Goal: Use online tool/utility

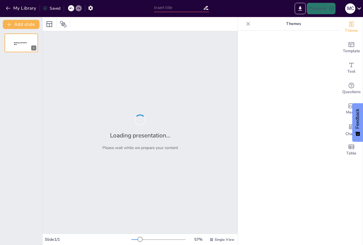
type input "polyvagal"
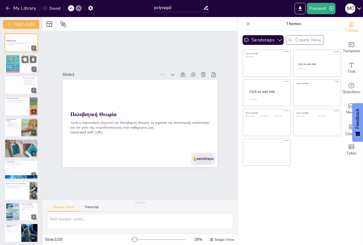
click at [23, 69] on div at bounding box center [21, 63] width 34 height 19
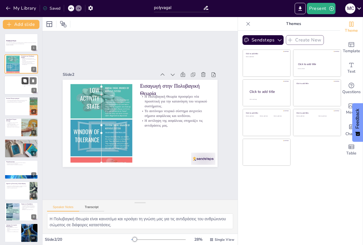
click at [25, 81] on icon at bounding box center [24, 80] width 3 height 3
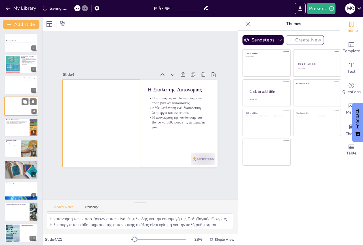
click at [21, 102] on div at bounding box center [12, 105] width 19 height 19
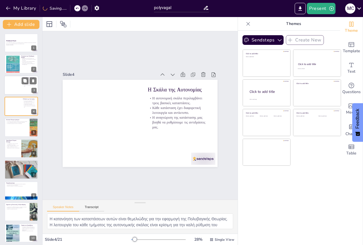
click at [14, 84] on div at bounding box center [12, 84] width 19 height 19
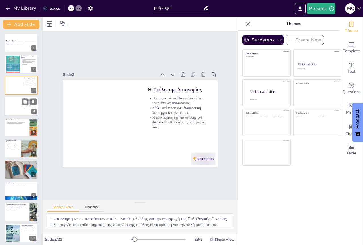
click at [27, 112] on div at bounding box center [21, 105] width 34 height 19
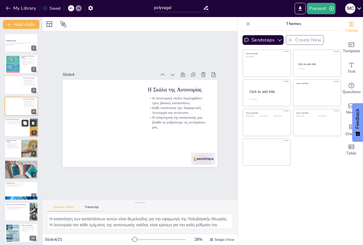
click at [26, 125] on icon at bounding box center [25, 123] width 4 height 4
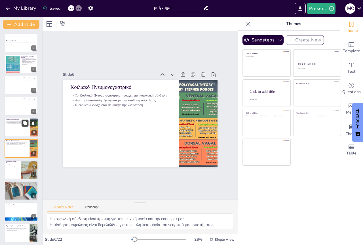
scroll to position [12, 0]
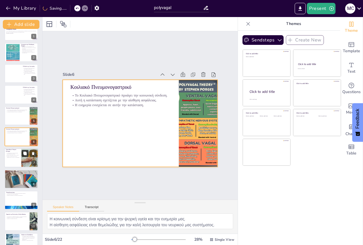
click at [22, 154] on button at bounding box center [25, 153] width 7 height 7
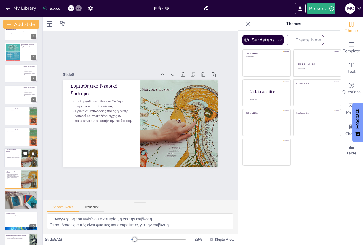
scroll to position [54, 0]
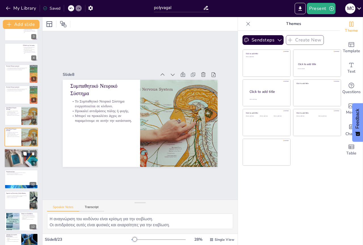
click at [21, 163] on div at bounding box center [21, 157] width 34 height 27
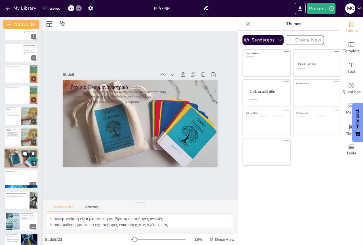
scroll to position [75, 0]
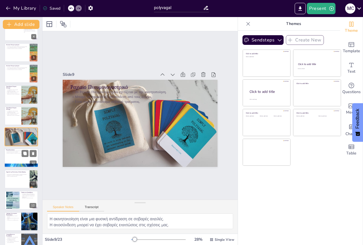
click at [20, 161] on div at bounding box center [21, 157] width 34 height 19
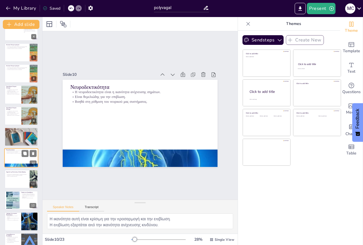
scroll to position [96, 0]
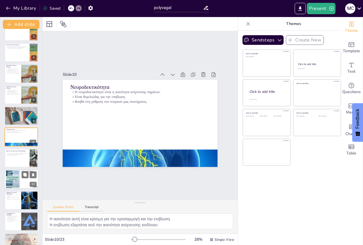
click at [20, 169] on div "Τραύμα και Δυσρύθμιση Το τραυματικό παρελθόν επηρεάζει τη λειτουργία του νευρικ…" at bounding box center [21, 169] width 34 height 0
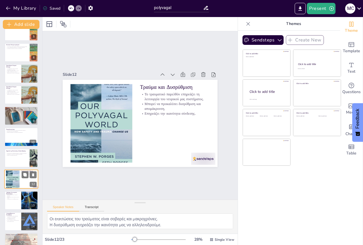
scroll to position [138, 0]
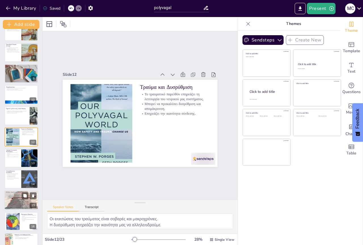
click at [15, 198] on div at bounding box center [21, 199] width 34 height 45
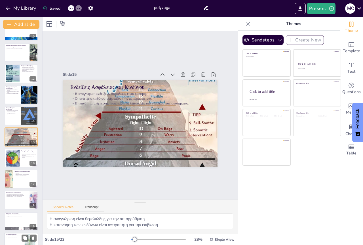
scroll to position [276, 0]
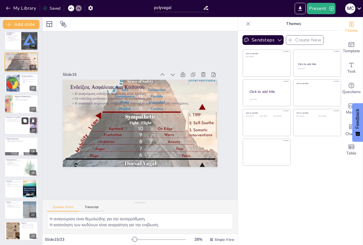
click at [26, 118] on button at bounding box center [25, 120] width 7 height 7
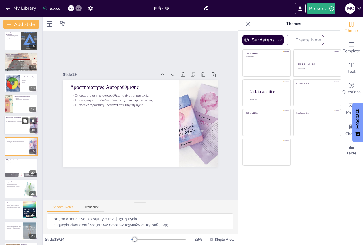
scroll to position [285, 0]
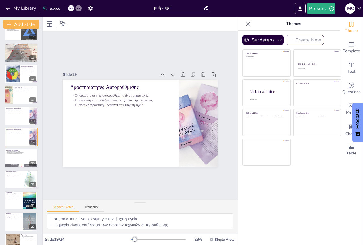
click at [24, 105] on div "Πολυβαγική Θεωρία Αυτή η παρουσίαση εξερευνά την Πολυβαγική Θεωρία, τη σημασία …" at bounding box center [21, 0] width 42 height 504
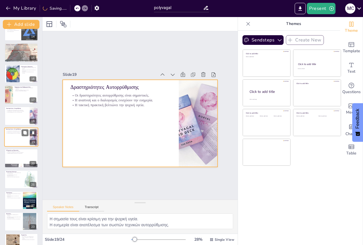
click at [25, 142] on div at bounding box center [21, 136] width 34 height 19
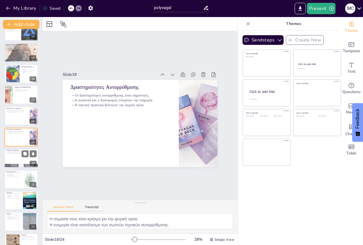
click at [22, 158] on div at bounding box center [21, 157] width 34 height 19
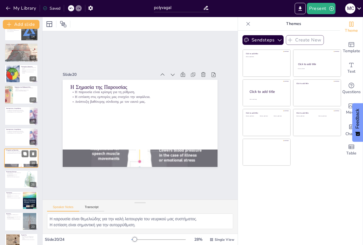
scroll to position [297, 0]
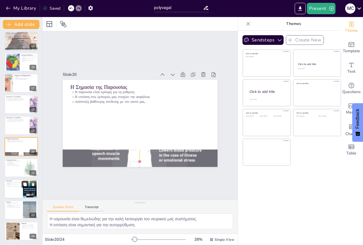
click at [22, 183] on button at bounding box center [25, 184] width 7 height 7
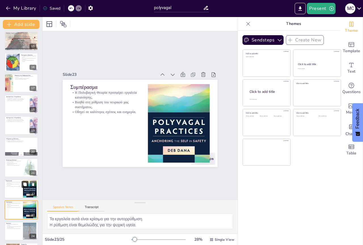
scroll to position [318, 0]
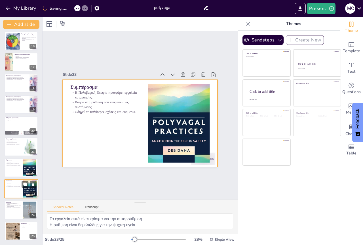
click at [15, 188] on div at bounding box center [21, 188] width 34 height 19
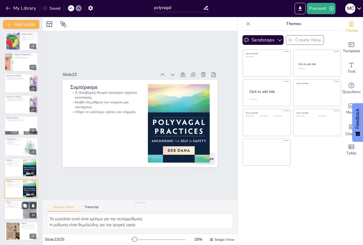
click at [14, 212] on div at bounding box center [21, 209] width 34 height 19
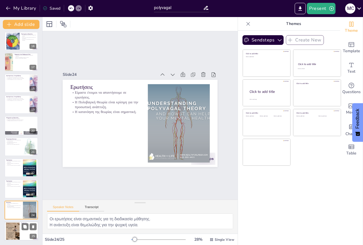
click at [14, 231] on div at bounding box center [13, 230] width 18 height 17
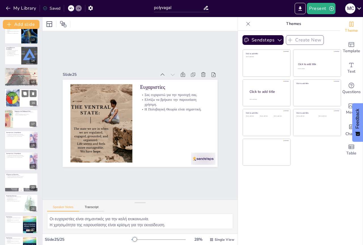
click at [24, 106] on div at bounding box center [21, 97] width 34 height 19
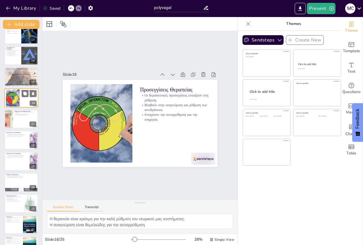
scroll to position [222, 0]
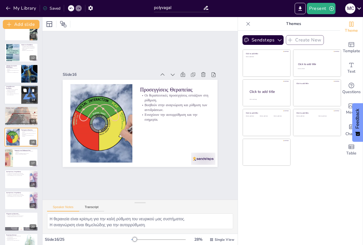
click at [22, 89] on button at bounding box center [25, 90] width 7 height 7
type textarea "Η ισορροπία είναι κρίσιμη για τη συναισθηματική ευημερία. Η αλληλεπίδραση είναι…"
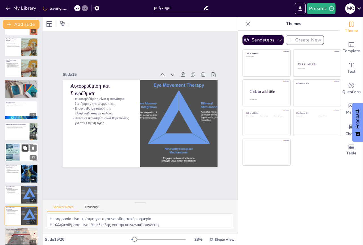
scroll to position [116, 0]
